Goal: Task Accomplishment & Management: Use online tool/utility

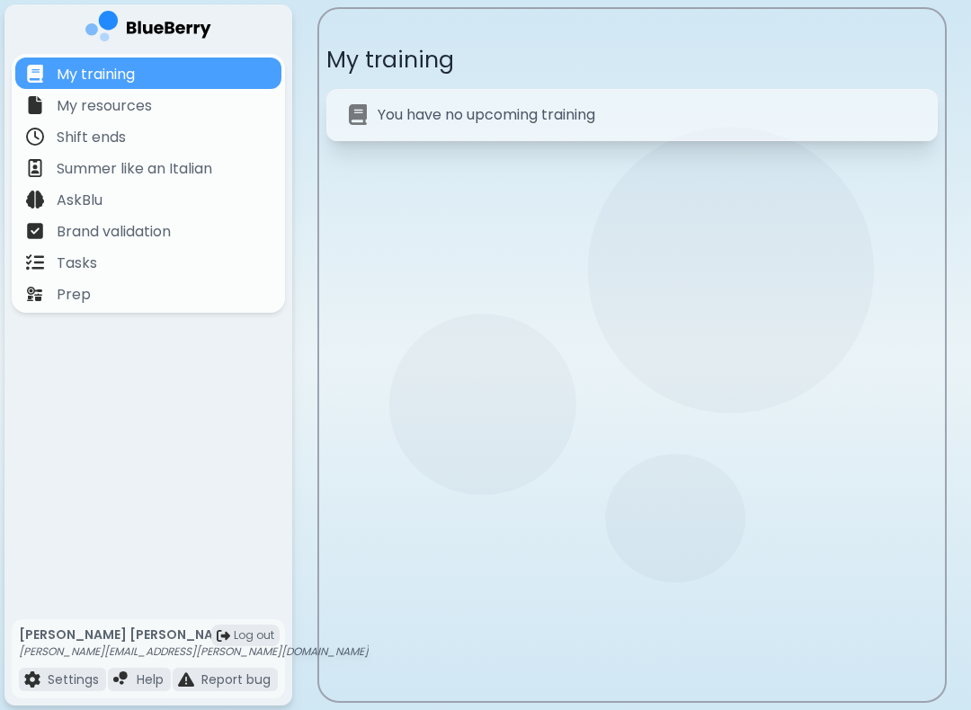
click at [138, 266] on div "Tasks" at bounding box center [148, 261] width 266 height 31
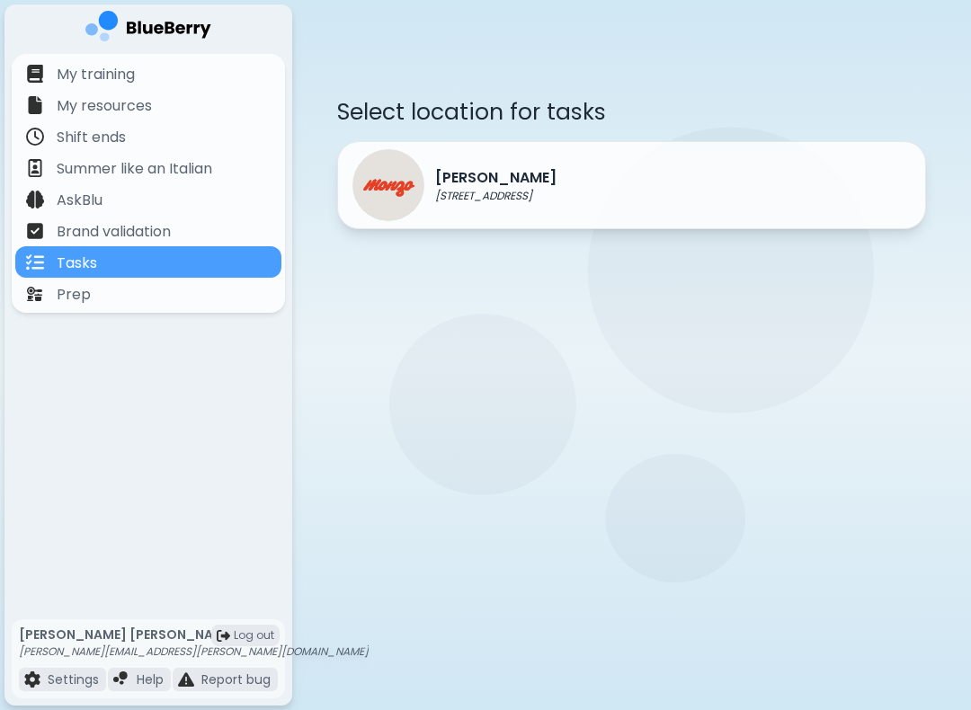
click at [600, 190] on div "[PERSON_NAME] [STREET_ADDRESS]" at bounding box center [631, 185] width 589 height 88
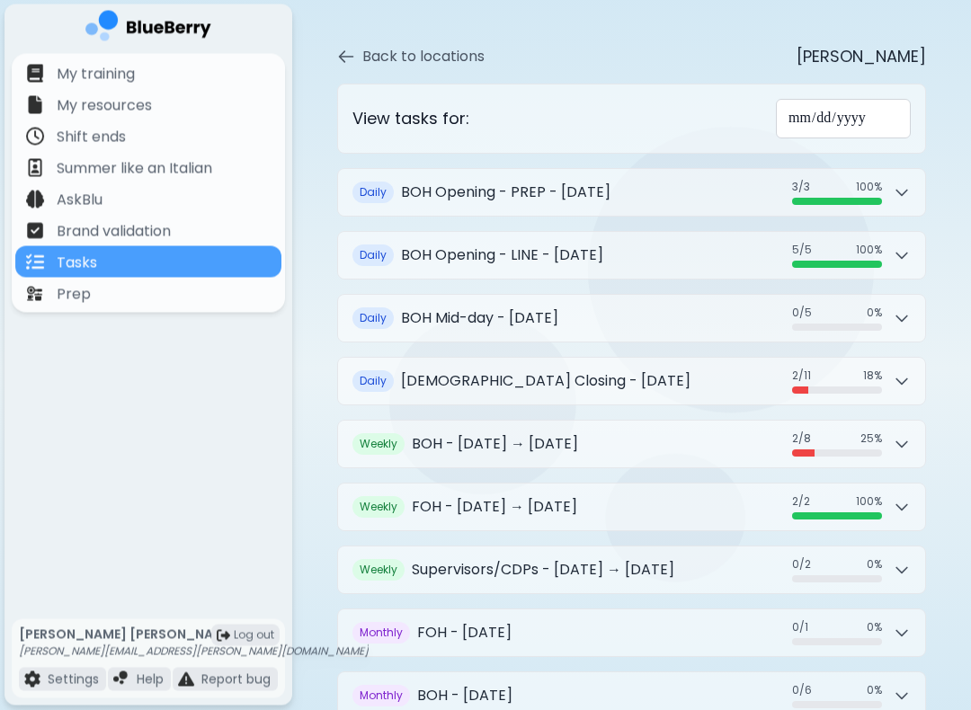
scroll to position [123, 0]
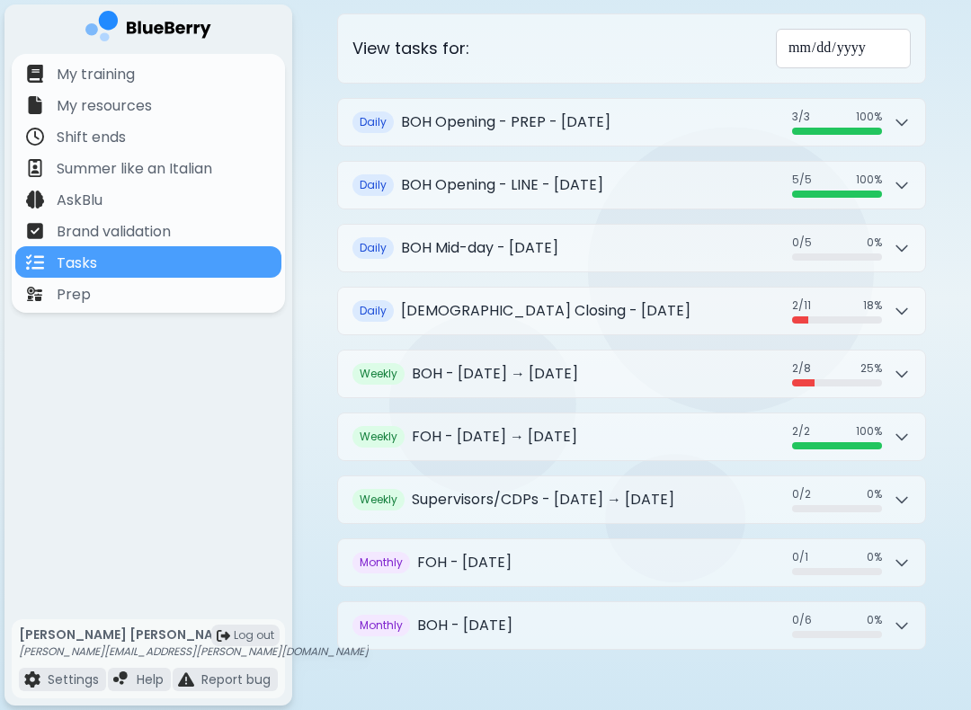
click at [548, 363] on h2 "BOH - [DATE] → [DATE]" at bounding box center [495, 374] width 166 height 22
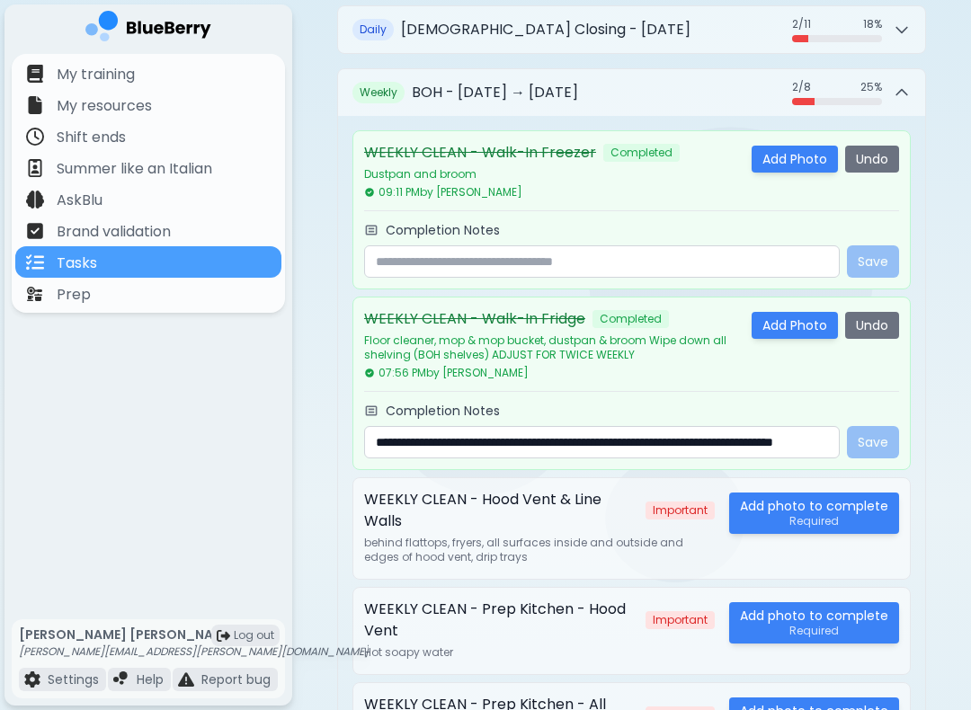
scroll to position [332, 0]
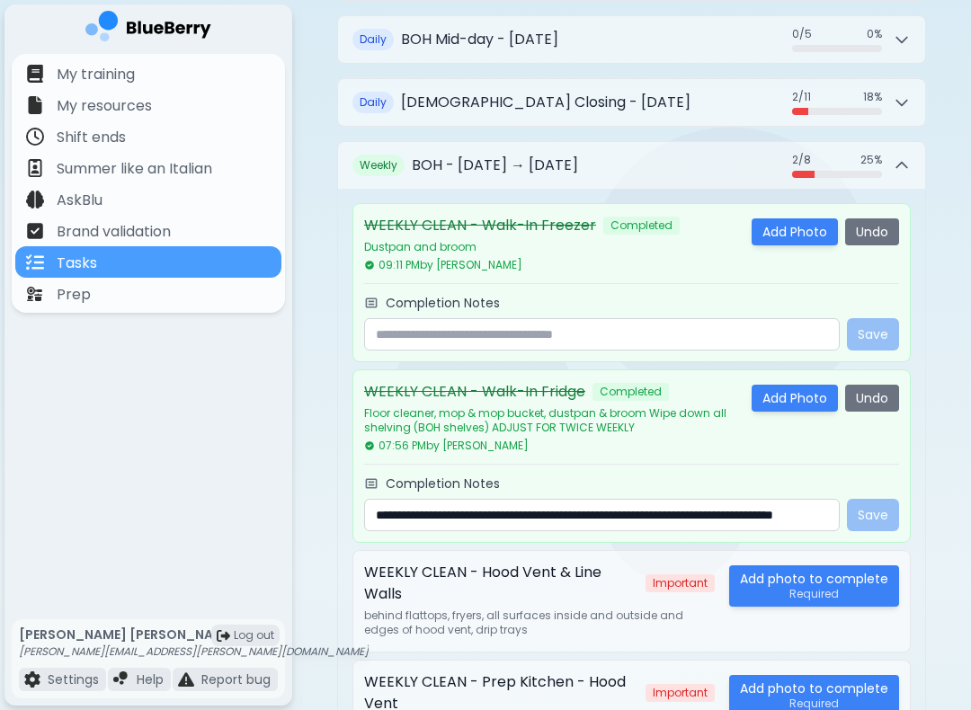
click at [608, 157] on button "Weekly BOH - [DATE] → [DATE] 2 / 8 2 / 8 25 %" at bounding box center [631, 165] width 587 height 47
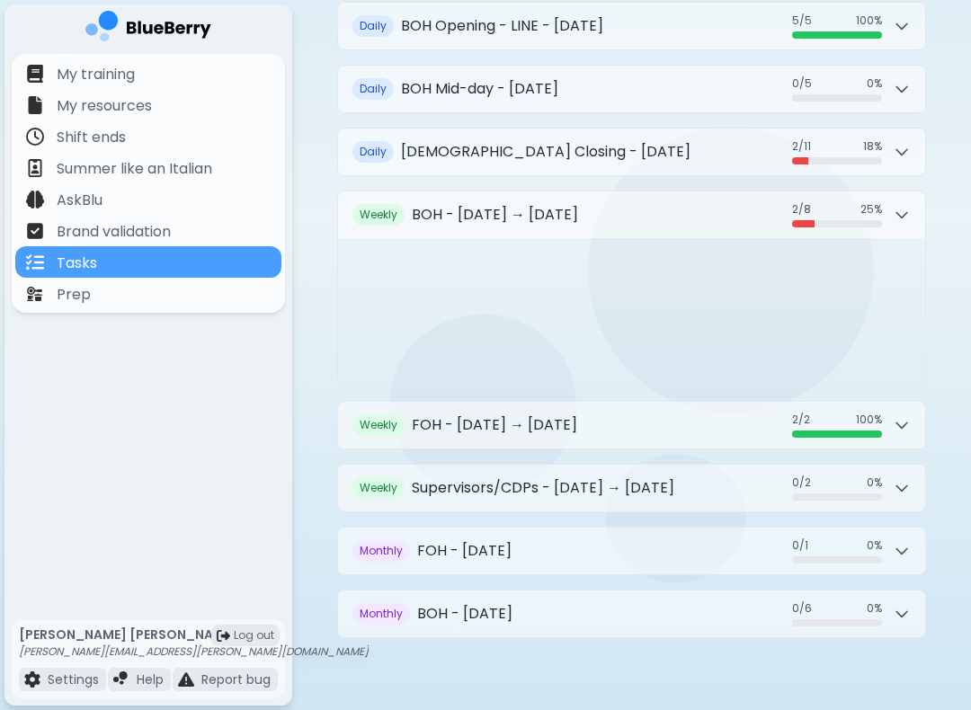
scroll to position [123, 0]
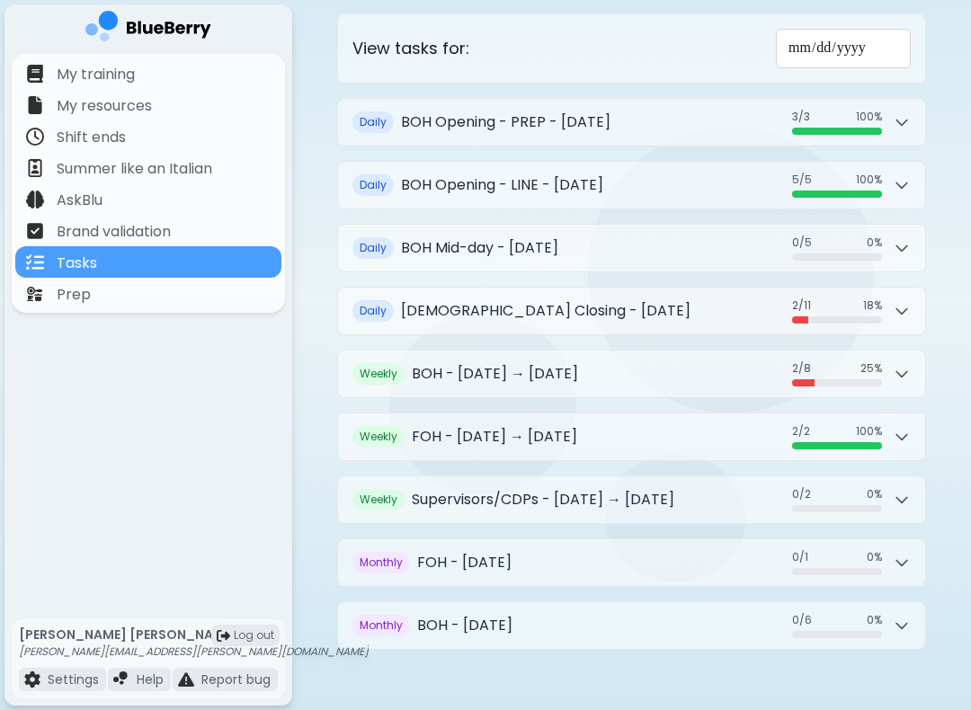
click at [588, 315] on button "Daily BOH Closing - [DATE] 2 / 11 2 / 11 18 %" at bounding box center [631, 311] width 587 height 47
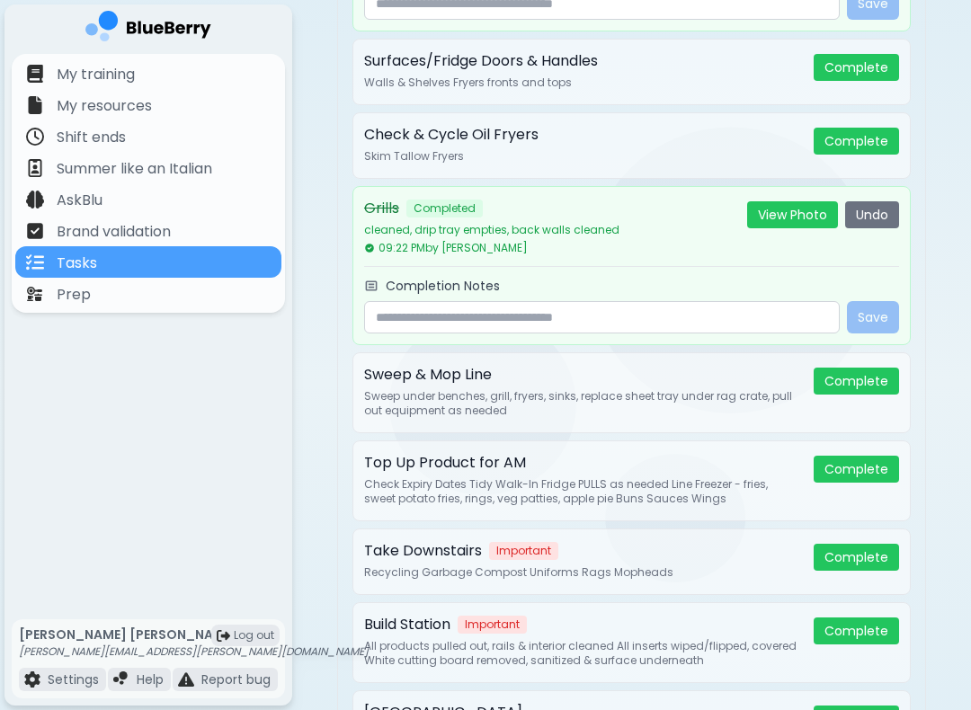
scroll to position [614, 0]
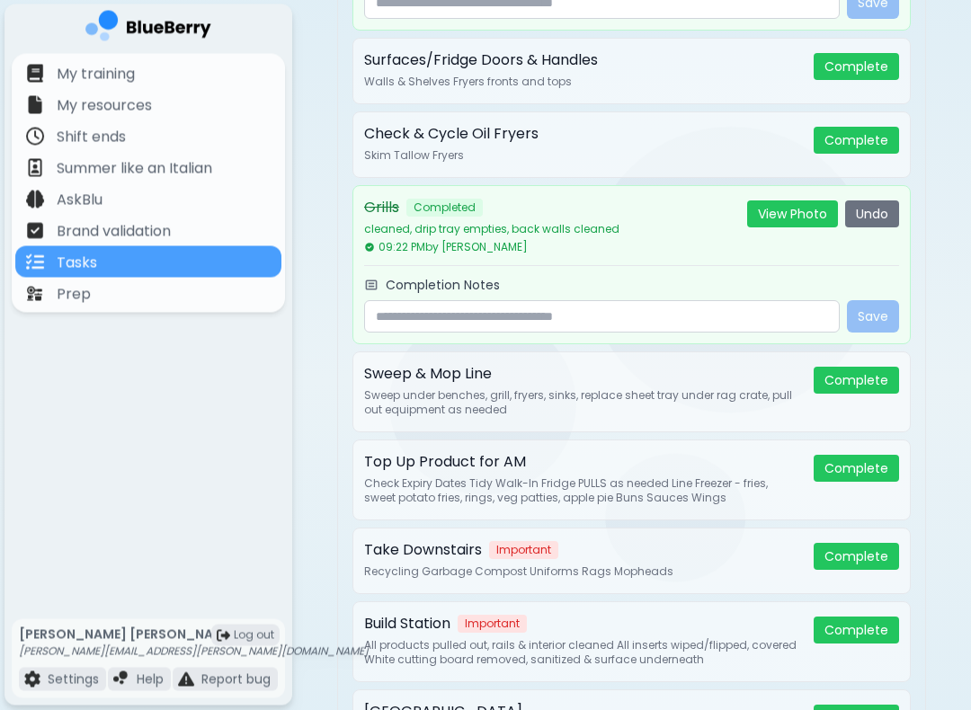
click at [858, 136] on button "Complete" at bounding box center [856, 141] width 85 height 27
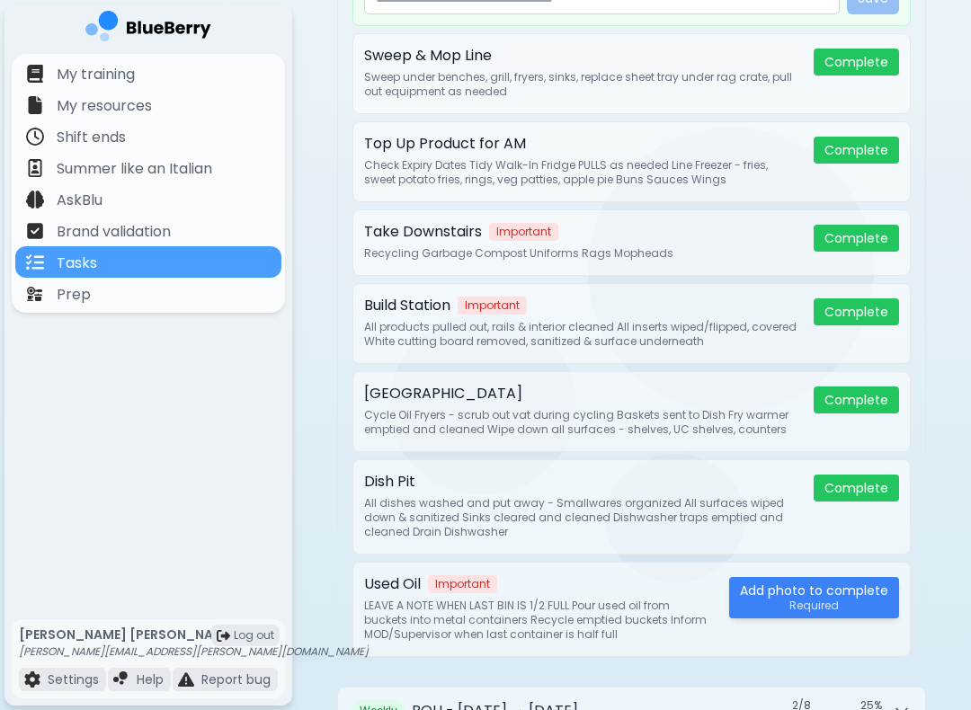
scroll to position [1025, 0]
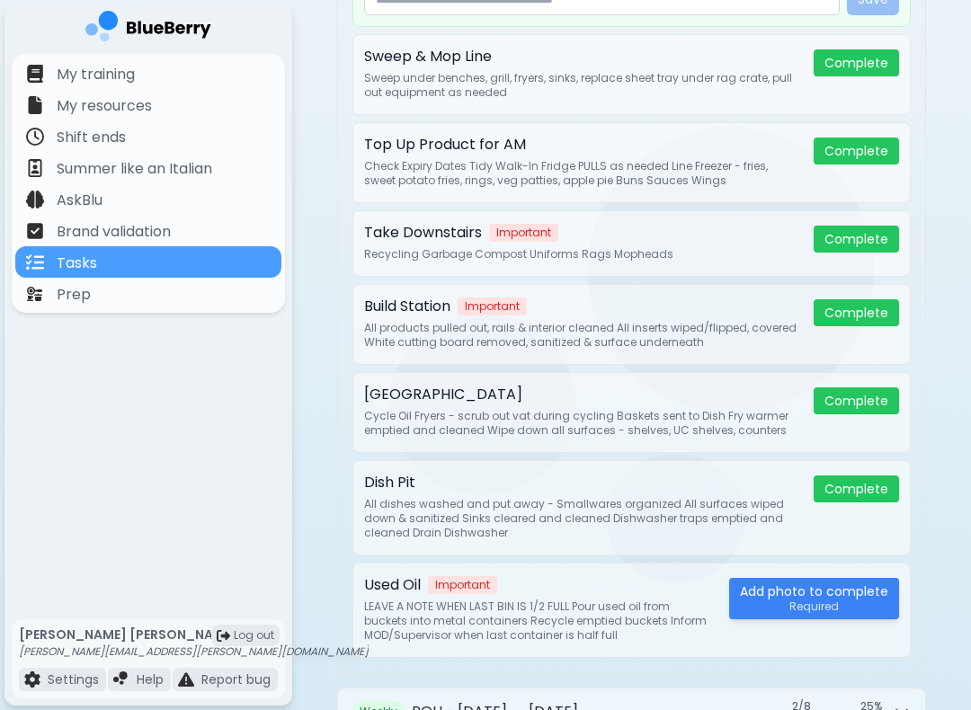
click at [857, 138] on button "Complete" at bounding box center [856, 151] width 85 height 27
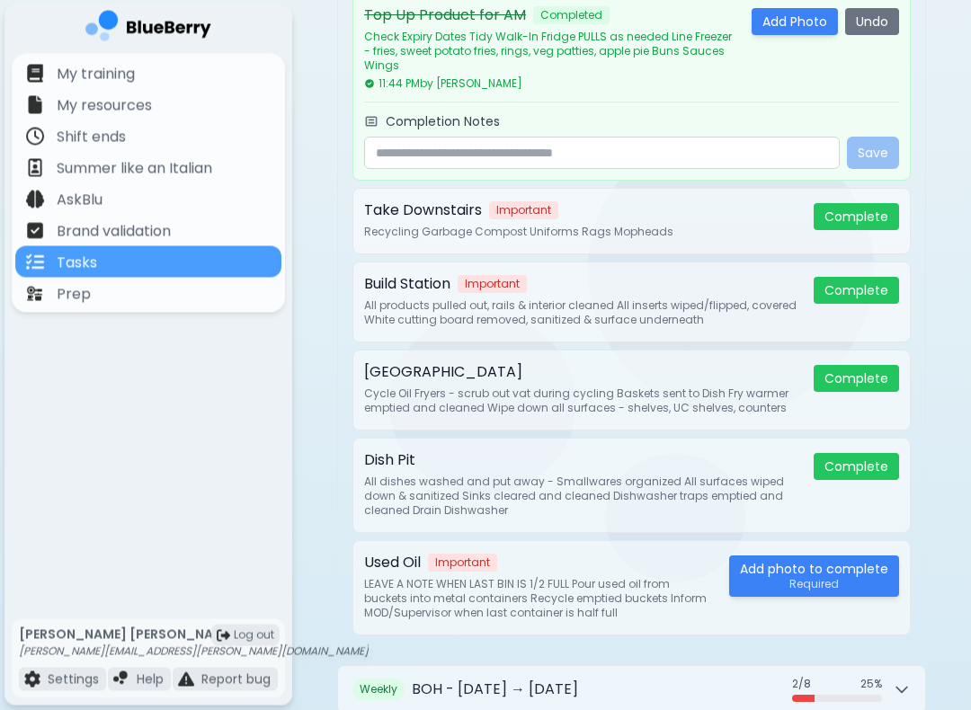
scroll to position [1154, 0]
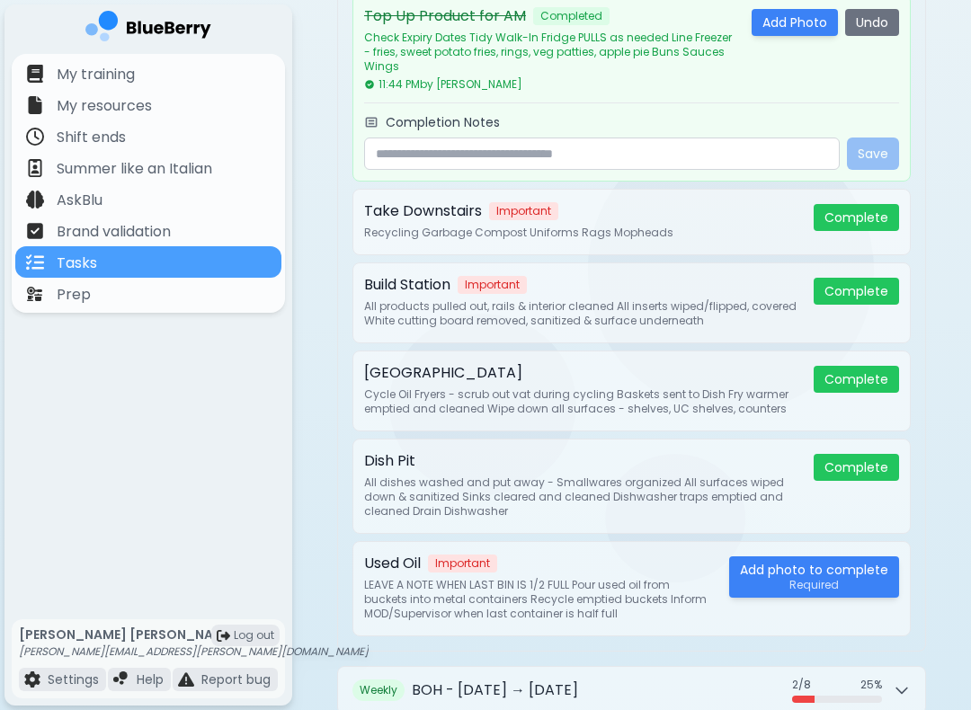
click at [851, 294] on button "Complete" at bounding box center [856, 291] width 85 height 27
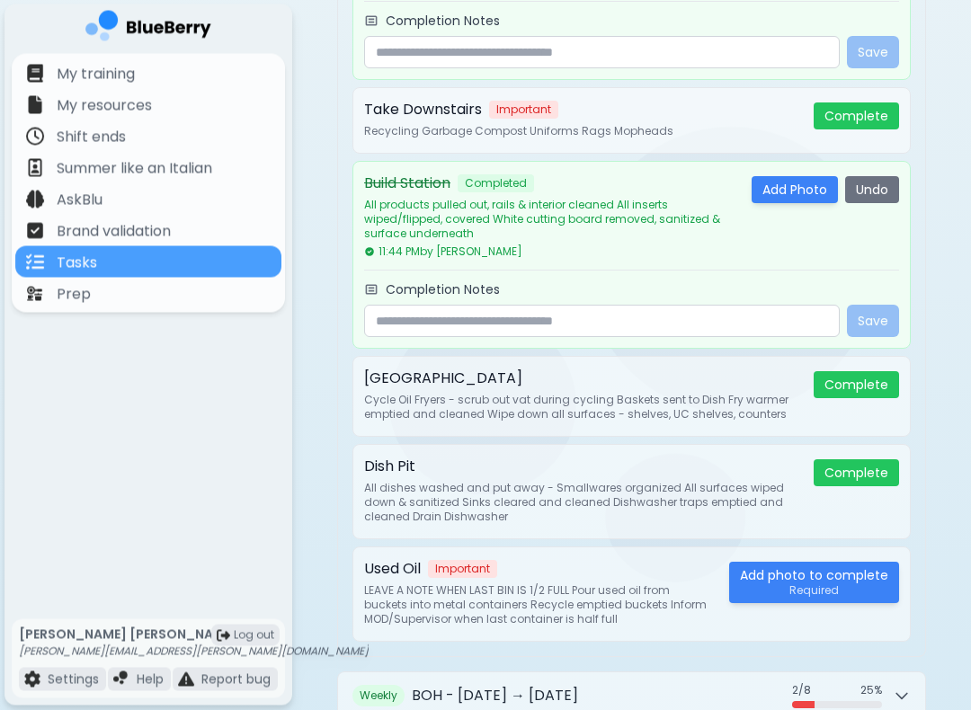
scroll to position [1255, 0]
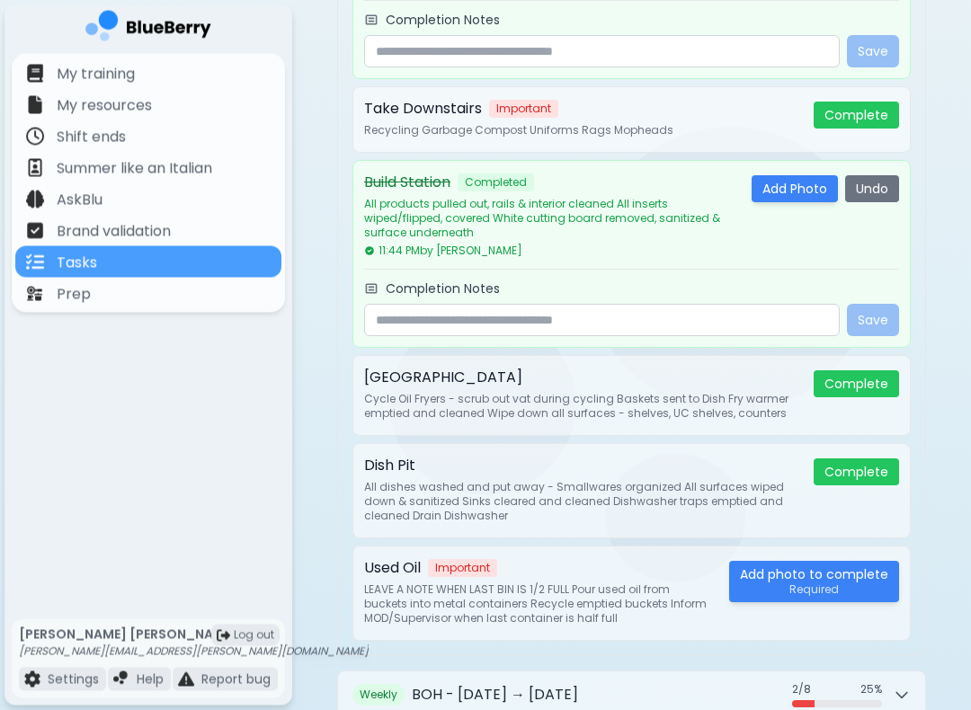
click at [869, 382] on button "Complete" at bounding box center [856, 384] width 85 height 27
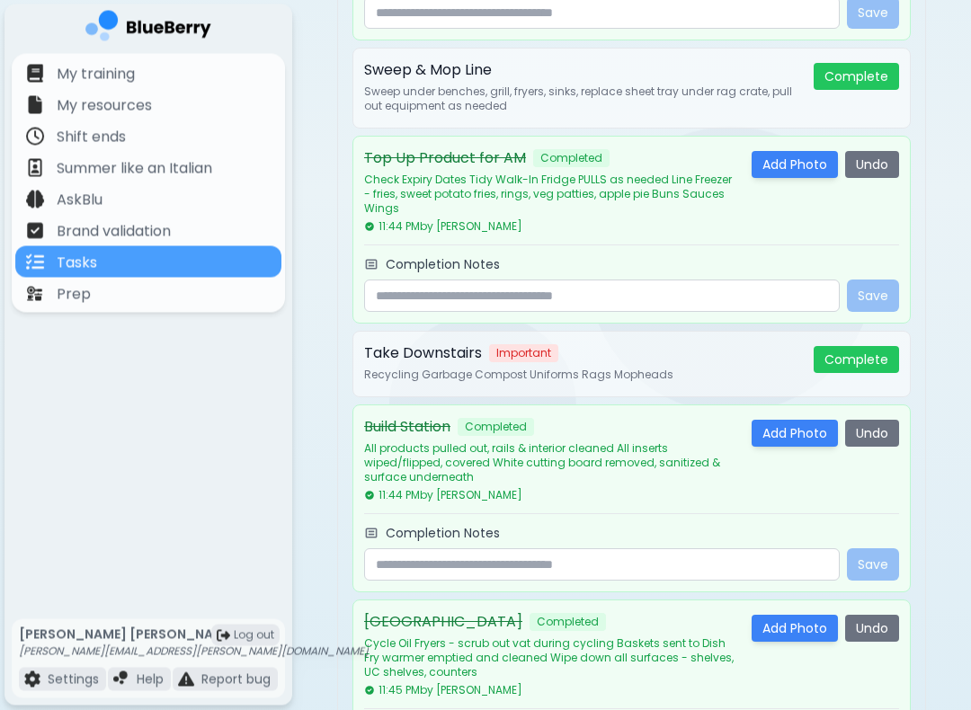
scroll to position [1012, 0]
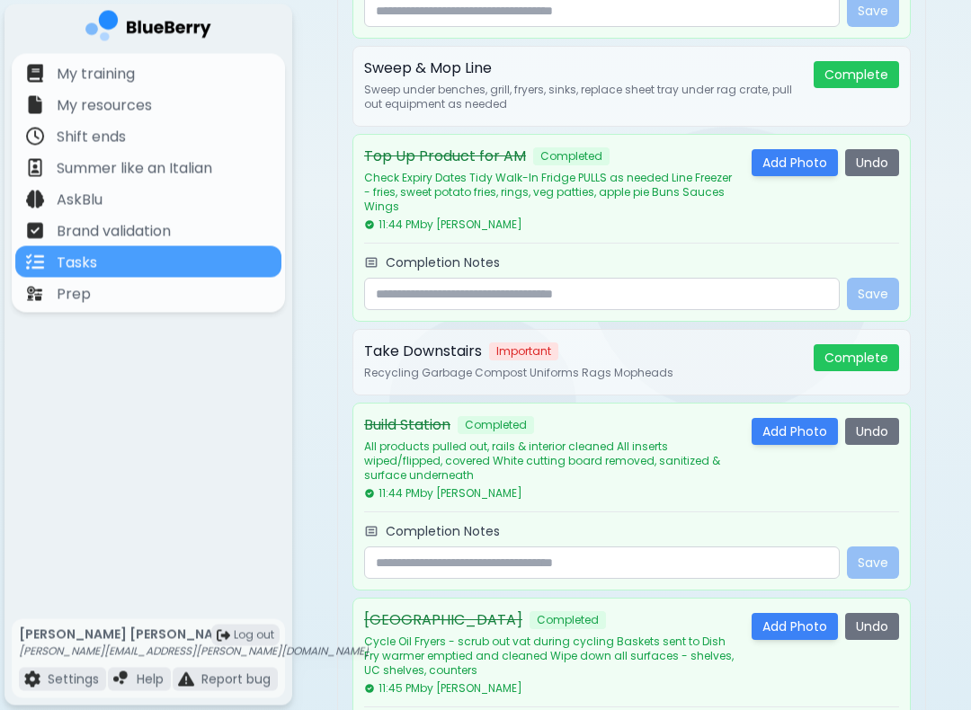
click at [419, 410] on div "Build Station Completed All products pulled out, rails & interior cleaned All i…" at bounding box center [631, 498] width 558 height 188
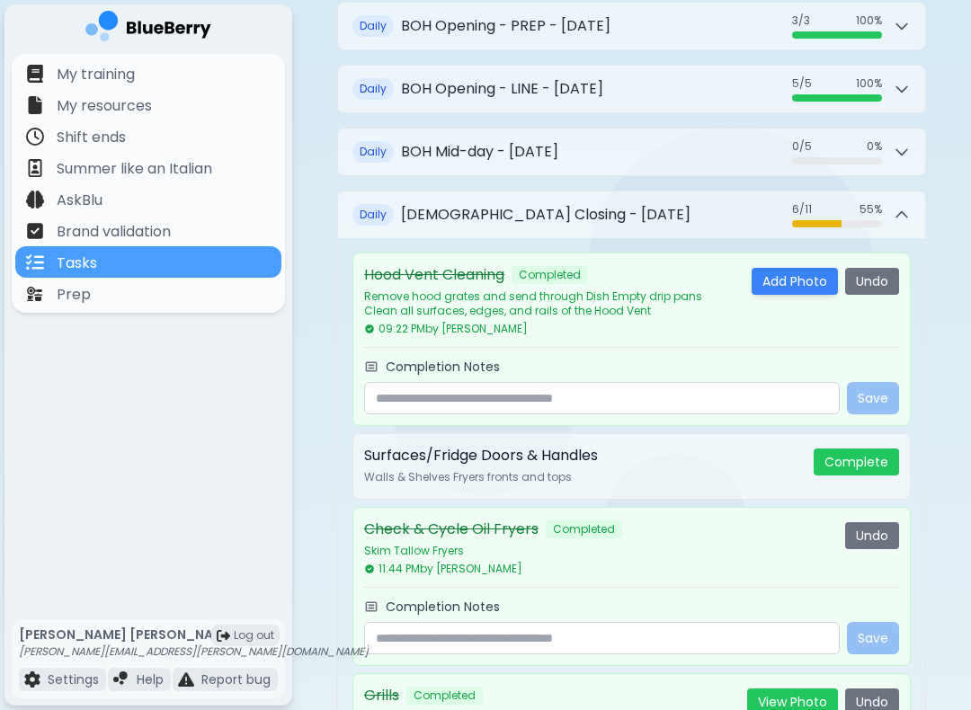
click at [661, 224] on button "Daily BOH Closing - [DATE] 6 / 11 6 / 11 55 %" at bounding box center [631, 215] width 587 height 47
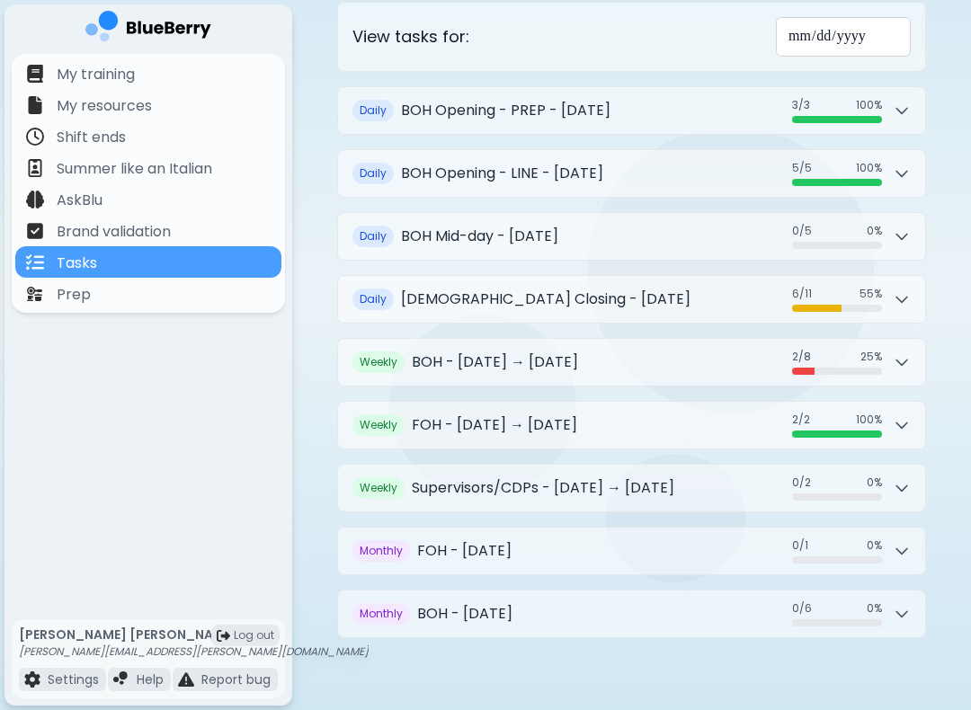
click at [620, 195] on button "Daily BOH Opening - LINE - [DATE] 5 / 5 5 / 5 100 %" at bounding box center [631, 173] width 587 height 47
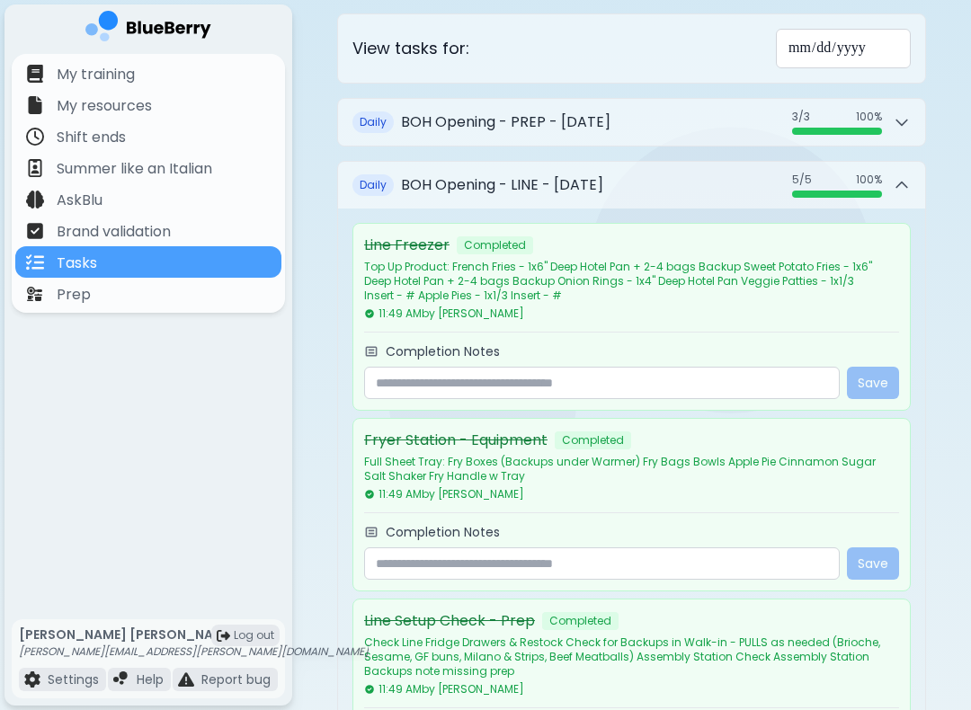
click at [603, 176] on h2 "BOH Opening - LINE - [DATE]" at bounding box center [502, 185] width 202 height 22
